Goal: Task Accomplishment & Management: Use online tool/utility

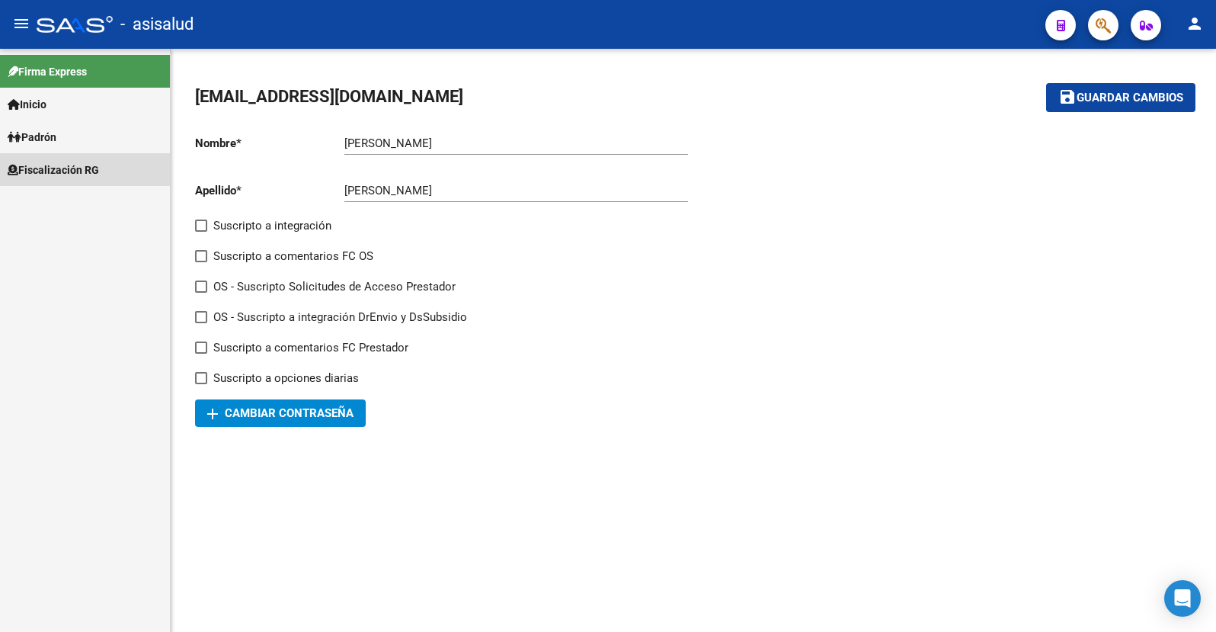
click at [77, 169] on span "Fiscalización RG" at bounding box center [53, 170] width 91 height 17
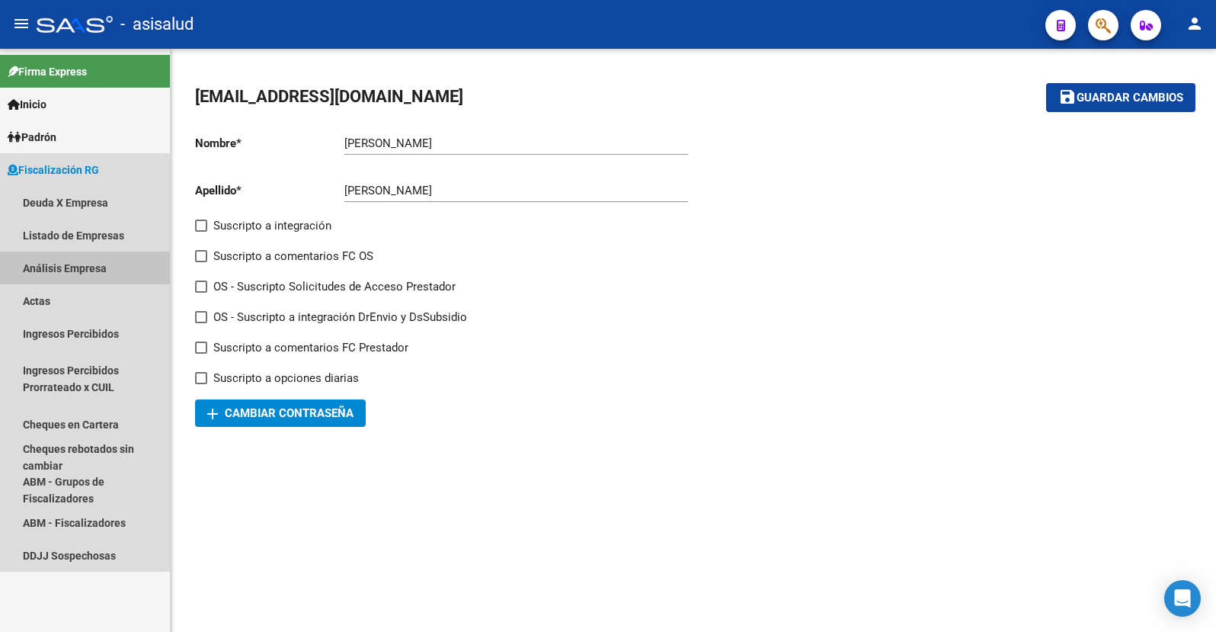
click at [52, 264] on link "Análisis Empresa" at bounding box center [85, 267] width 170 height 33
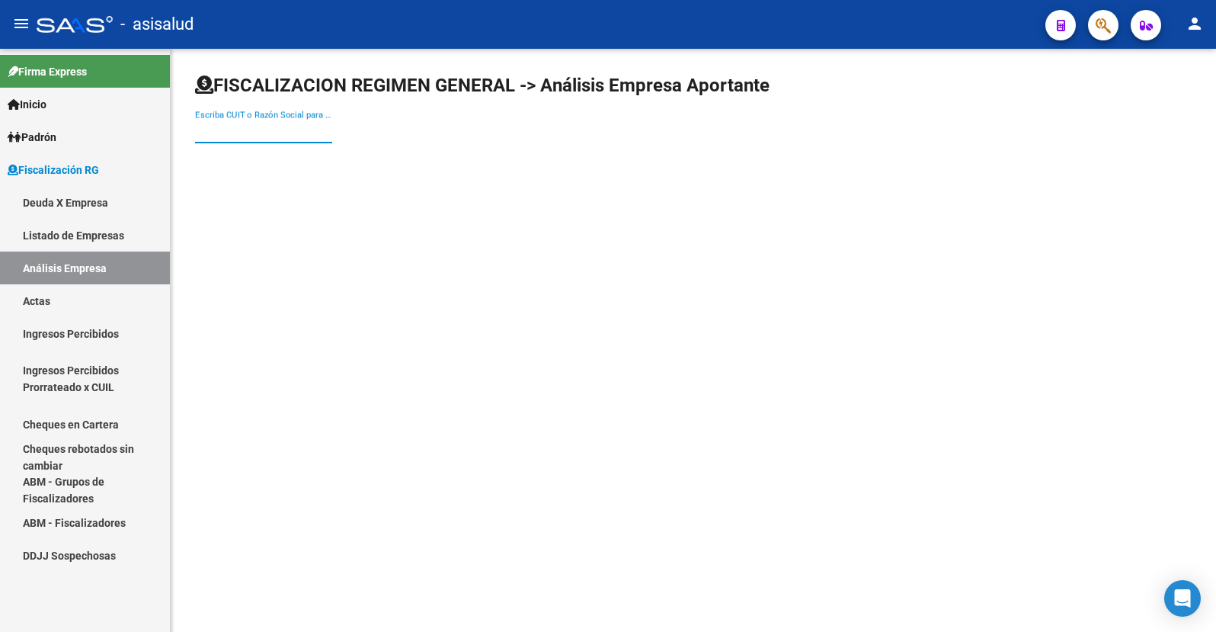
click at [234, 129] on input "Escriba CUIT o Razón Social para buscar" at bounding box center [263, 131] width 137 height 14
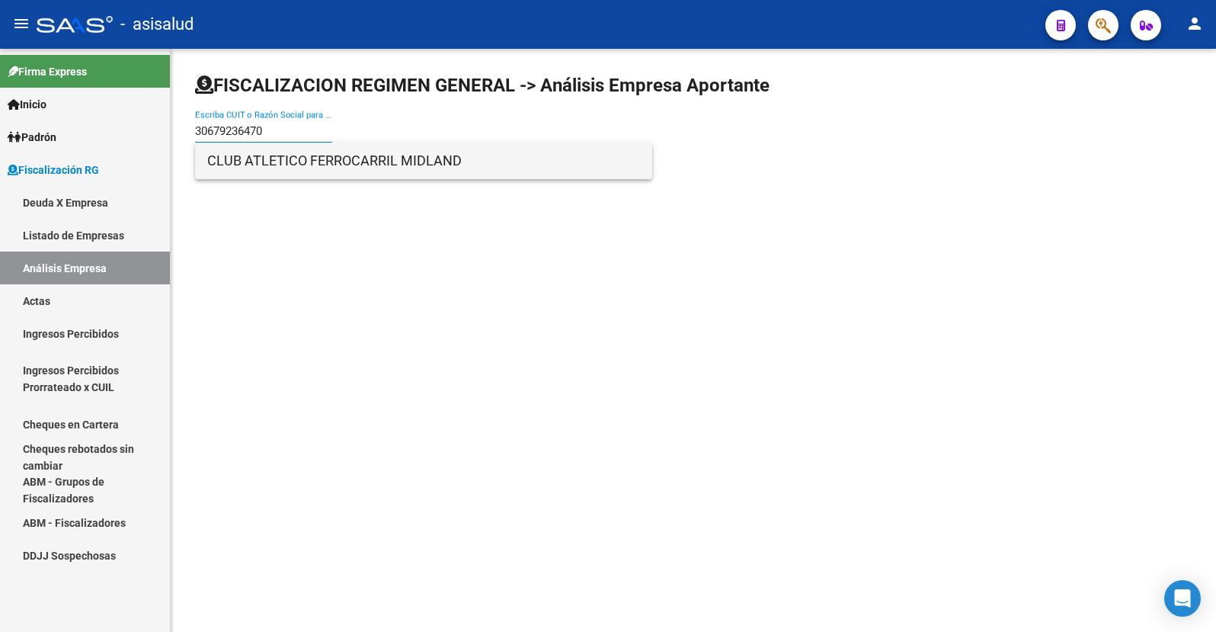
type input "30679236470"
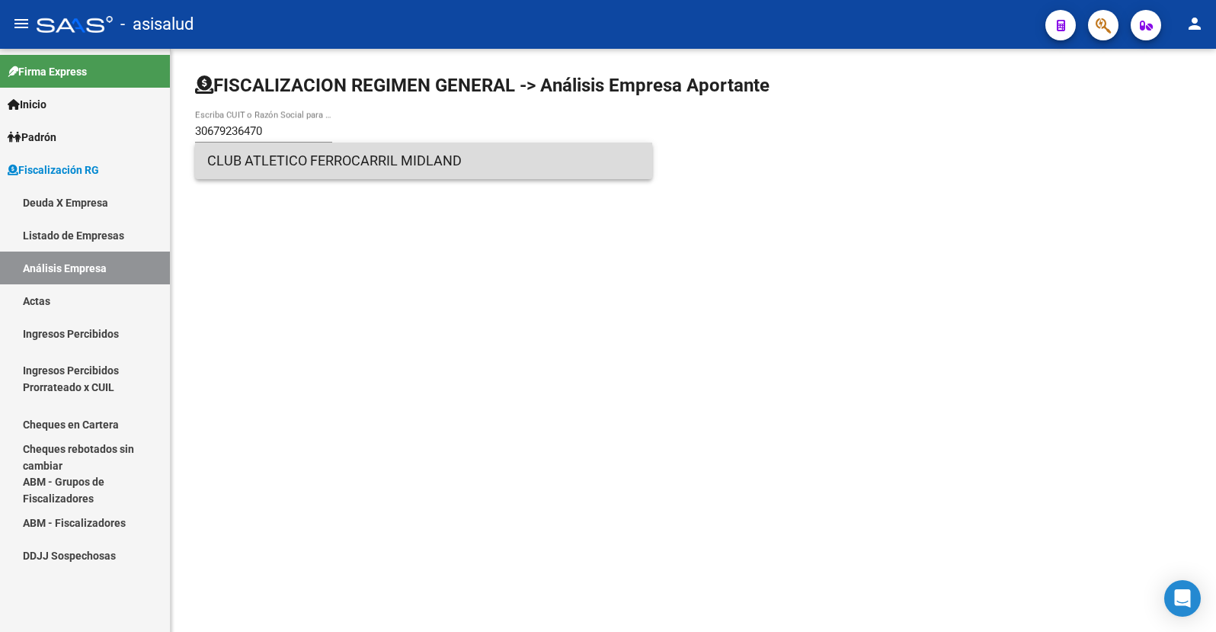
click at [296, 161] on span "CLUB ATLETICO FERROCARRIL MIDLAND" at bounding box center [423, 161] width 433 height 37
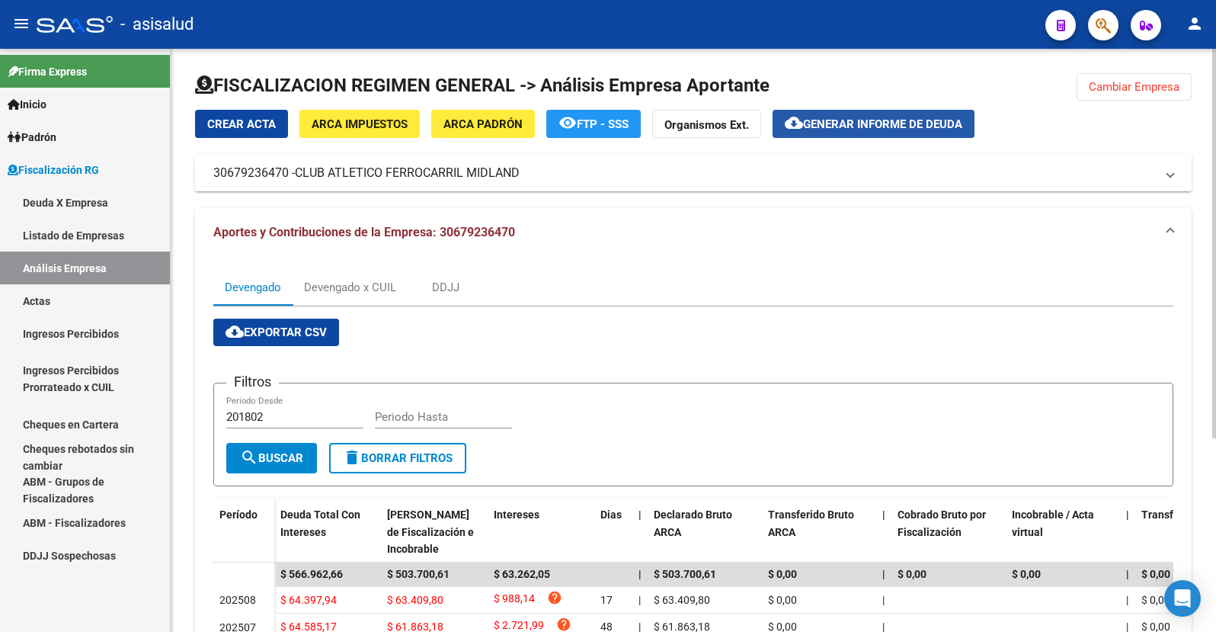
click at [860, 120] on span "Generar informe de deuda" at bounding box center [882, 124] width 159 height 14
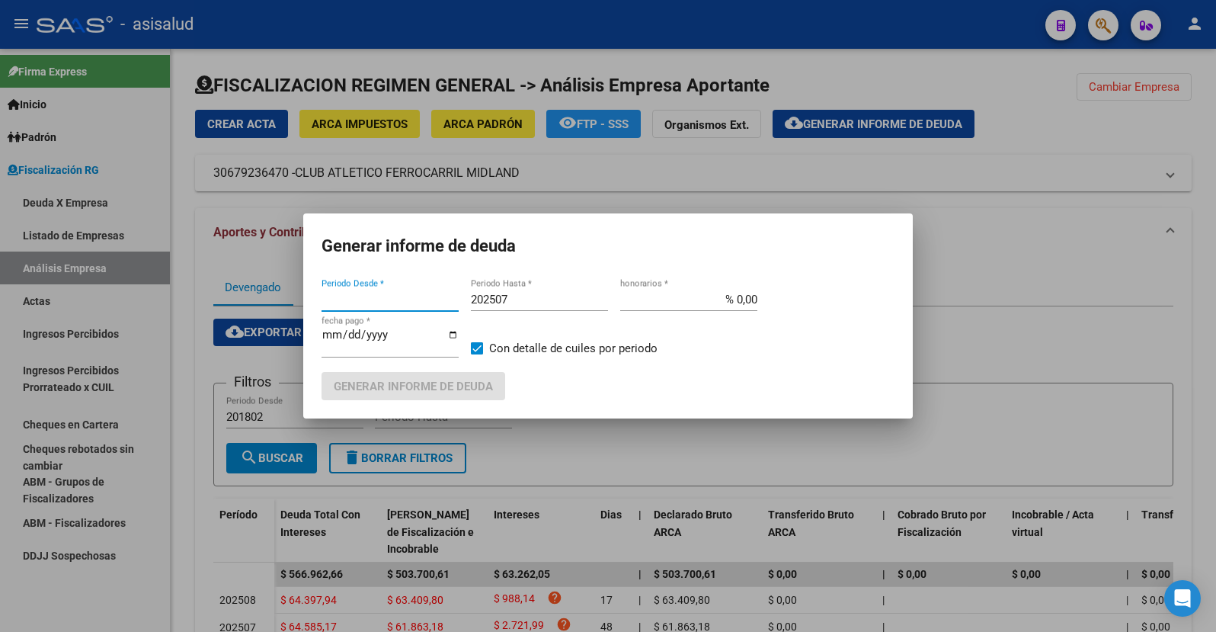
type input "201802"
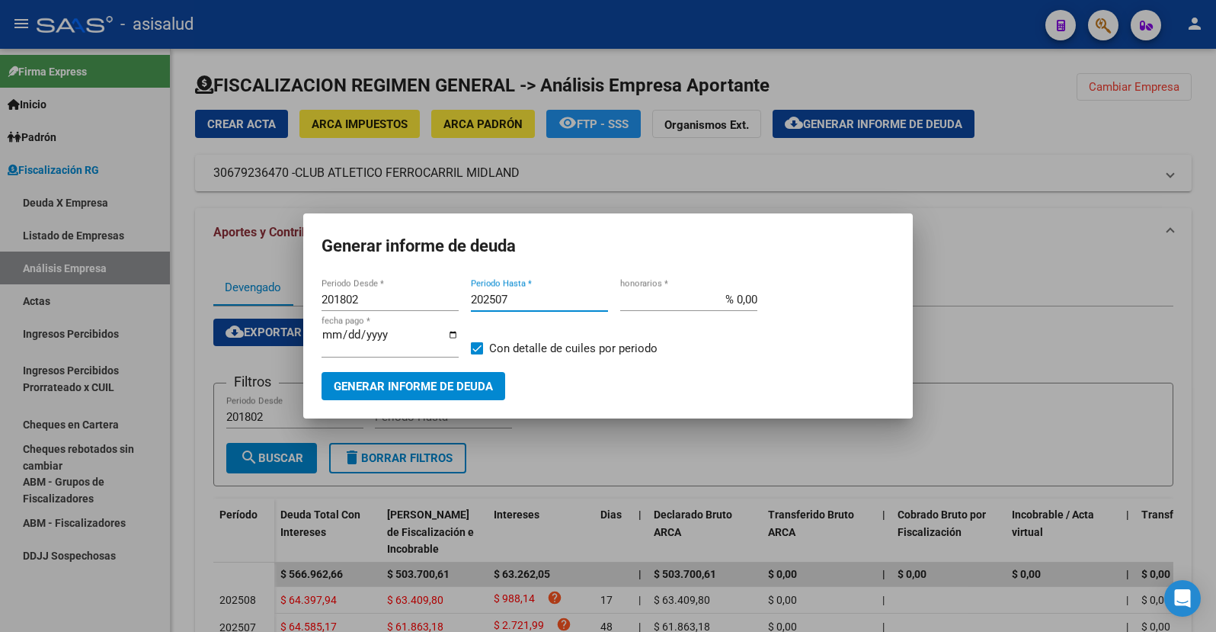
click at [514, 301] on input "202507" at bounding box center [539, 300] width 137 height 14
type input "202508"
click at [746, 299] on input "% 0,00" at bounding box center [688, 300] width 137 height 14
type input "% 10,00"
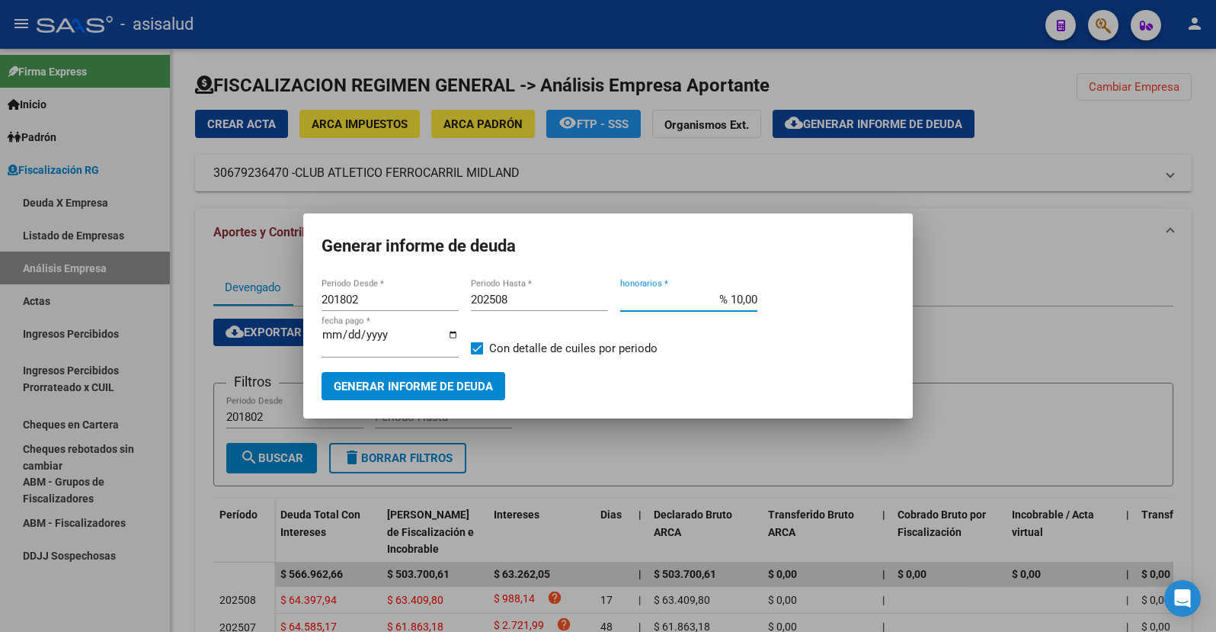
click at [347, 335] on input "[DATE]" at bounding box center [390, 340] width 137 height 24
type input "[DATE]"
click at [407, 385] on span "Generar informe de deuda" at bounding box center [413, 387] width 159 height 14
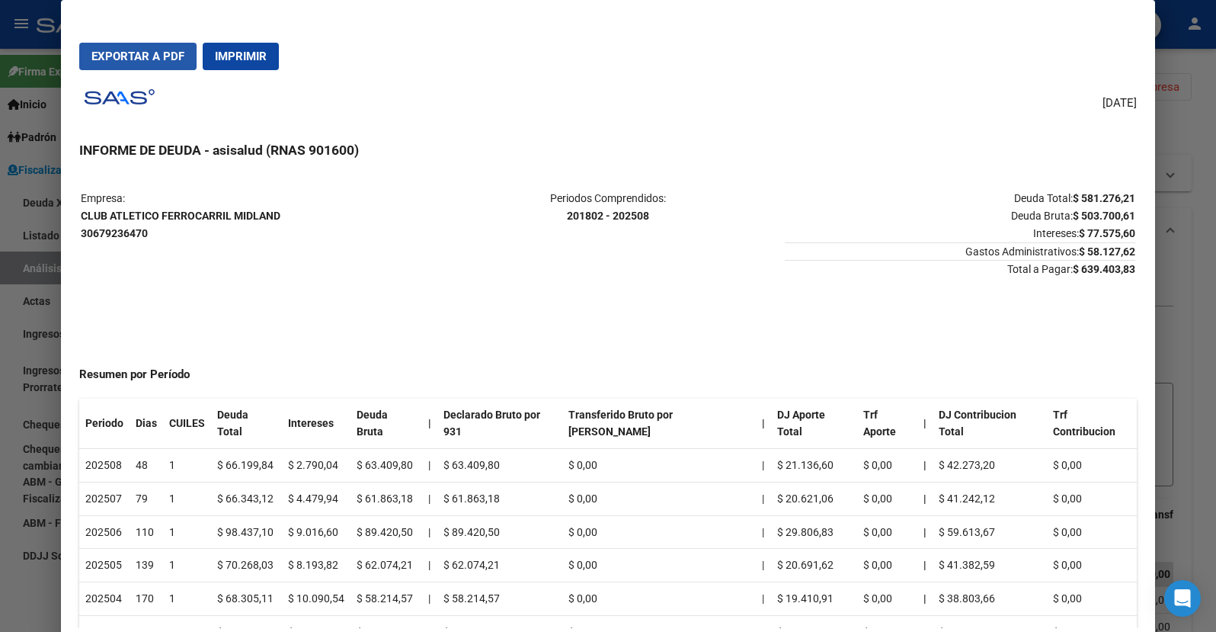
click at [138, 55] on span "Exportar a PDF" at bounding box center [137, 57] width 93 height 14
